Goal: Task Accomplishment & Management: Manage account settings

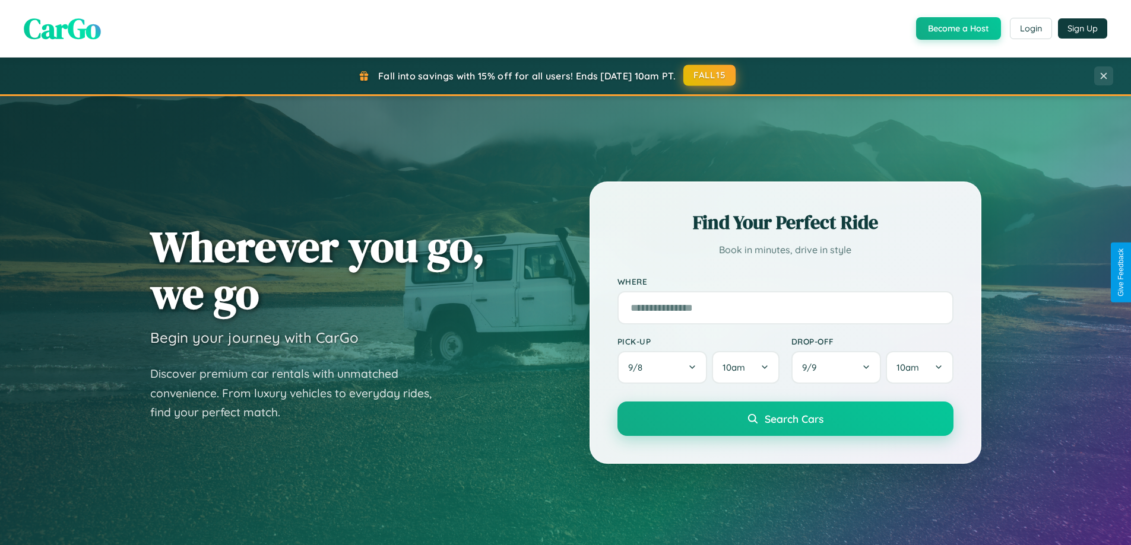
click at [710, 75] on button "FALL15" at bounding box center [709, 75] width 52 height 21
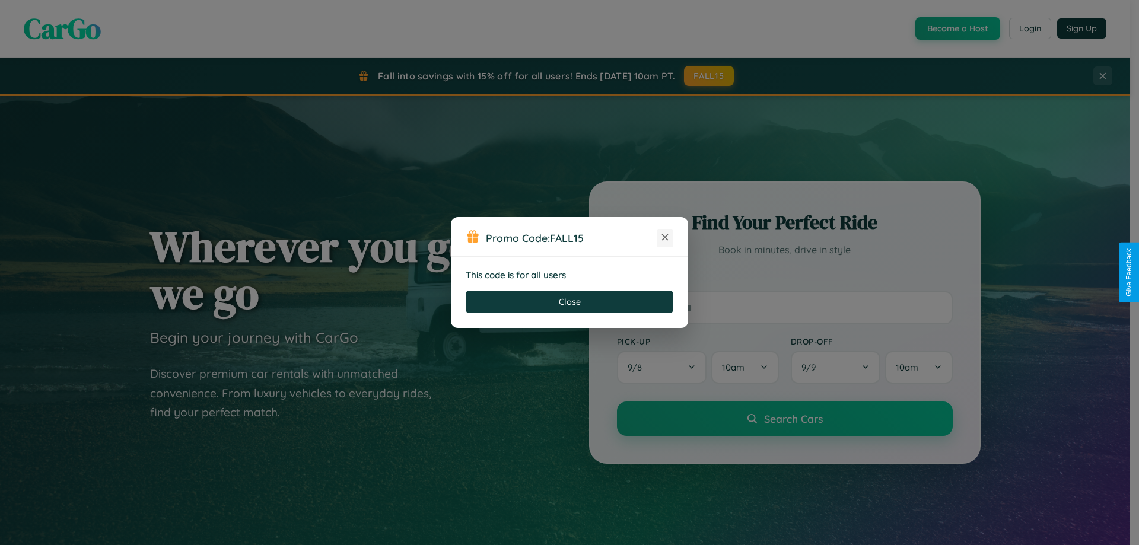
click at [665, 238] on icon at bounding box center [665, 237] width 12 height 12
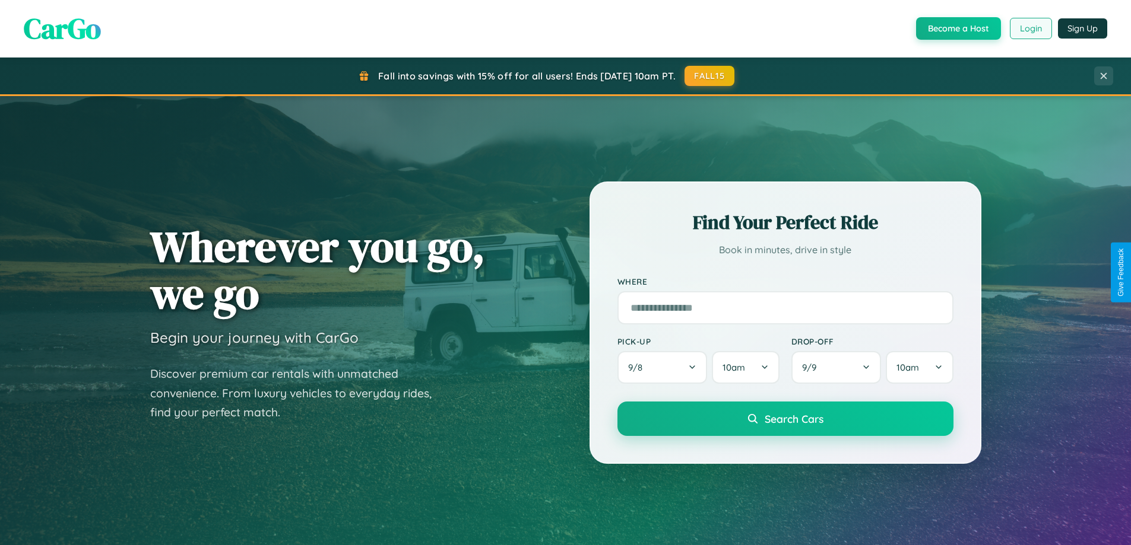
click at [1030, 28] on button "Login" at bounding box center [1031, 28] width 42 height 21
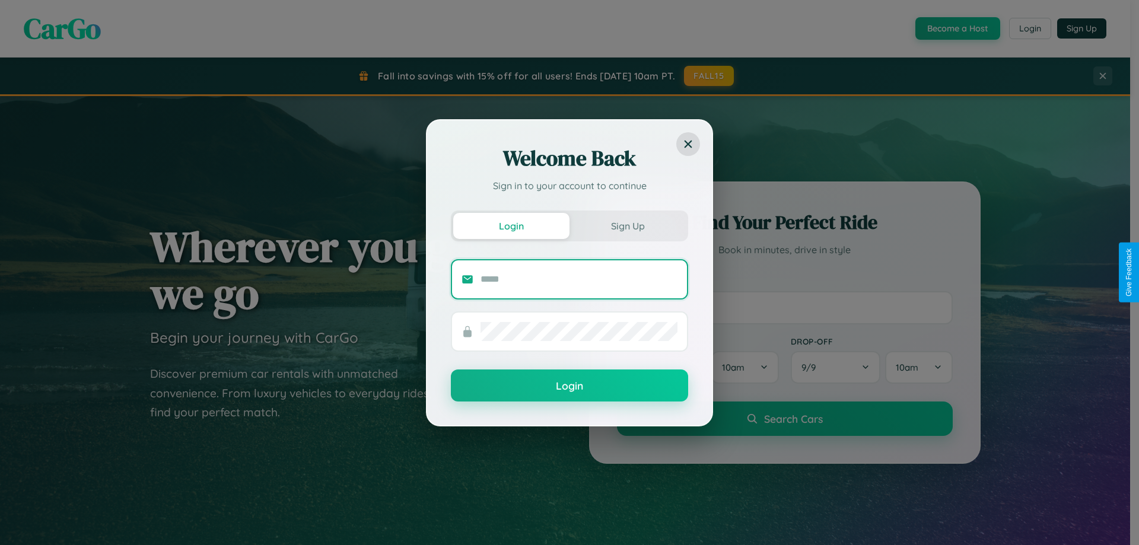
click at [579, 279] on input "text" at bounding box center [579, 279] width 197 height 19
type input "**********"
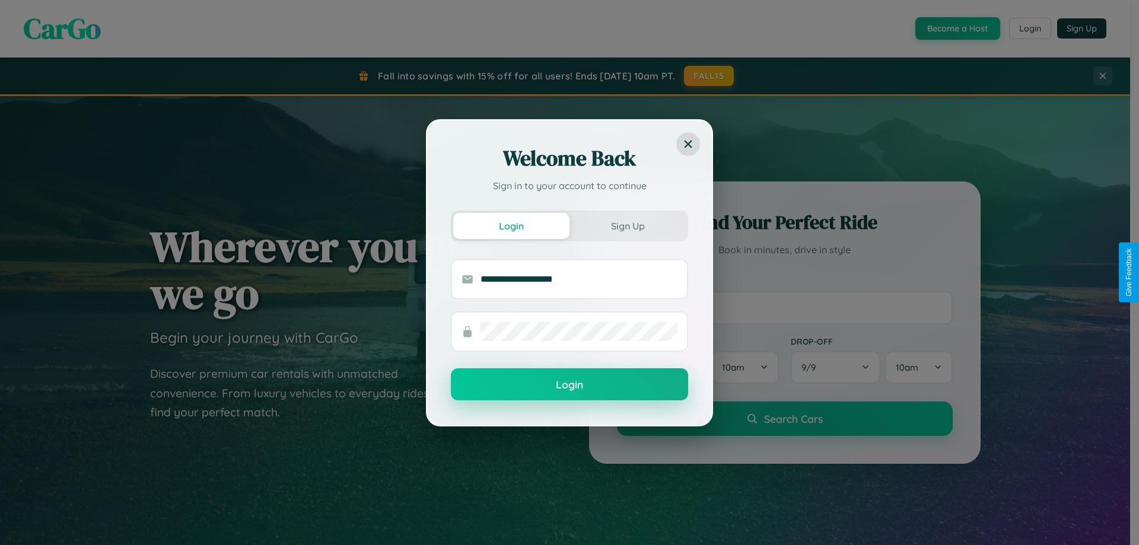
click at [570, 385] on button "Login" at bounding box center [569, 385] width 237 height 32
